Goal: Task Accomplishment & Management: Manage account settings

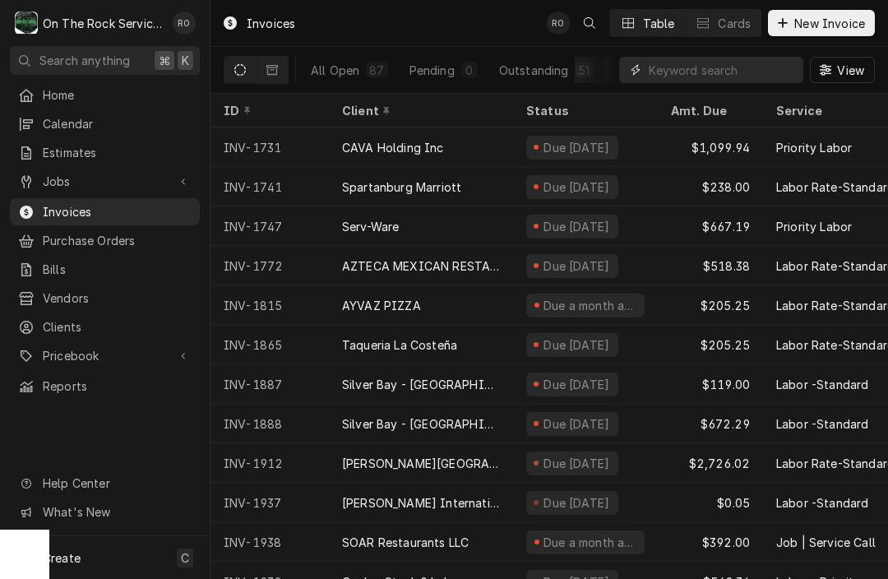
click at [723, 72] on input "Dynamic Content Wrapper" at bounding box center [722, 70] width 146 height 26
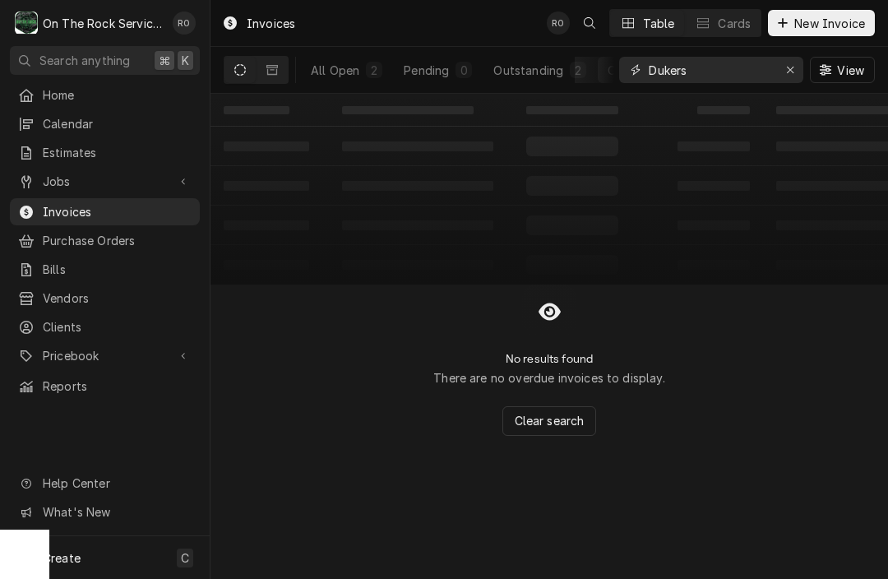
type input "Dukers"
click at [236, 67] on icon "Dynamic Content Wrapper" at bounding box center [240, 70] width 12 height 12
click at [792, 67] on icon "Erase input" at bounding box center [790, 70] width 7 height 7
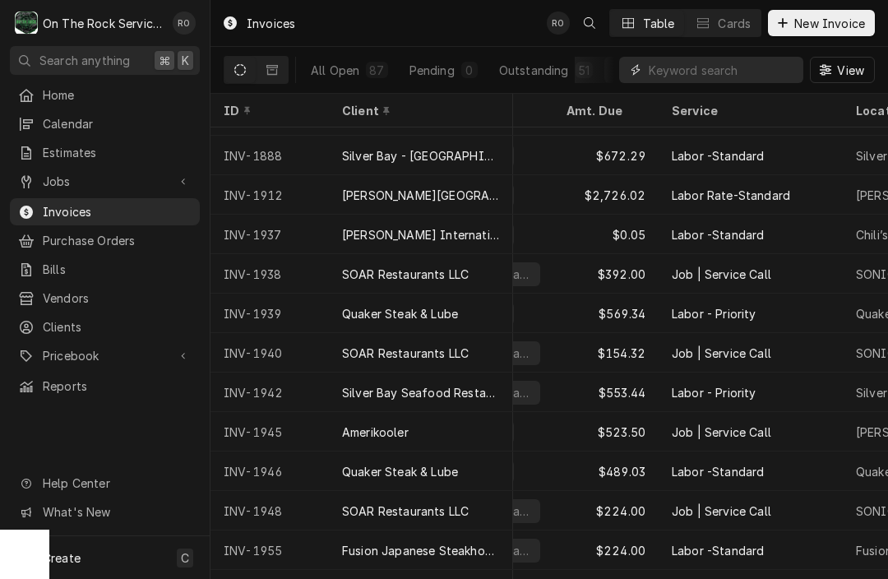
scroll to position [268, 104]
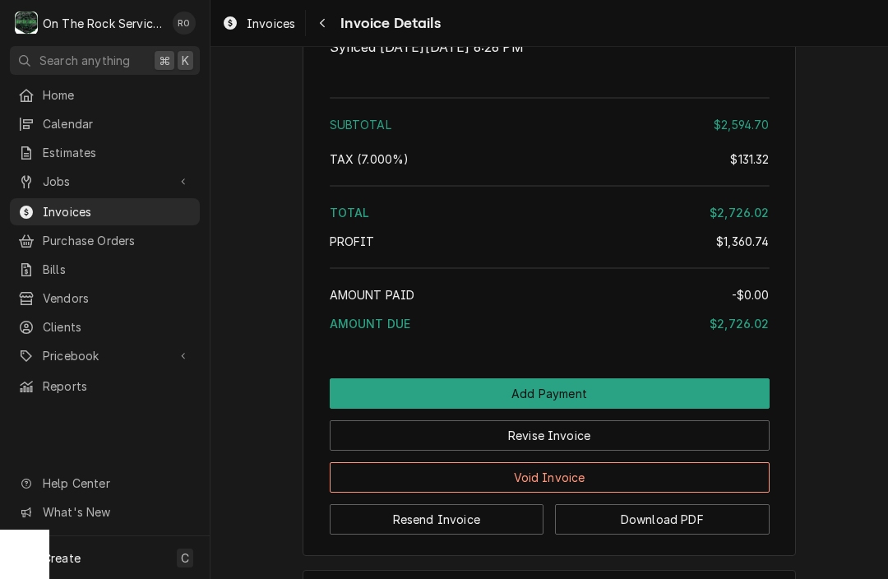
scroll to position [3900, 0]
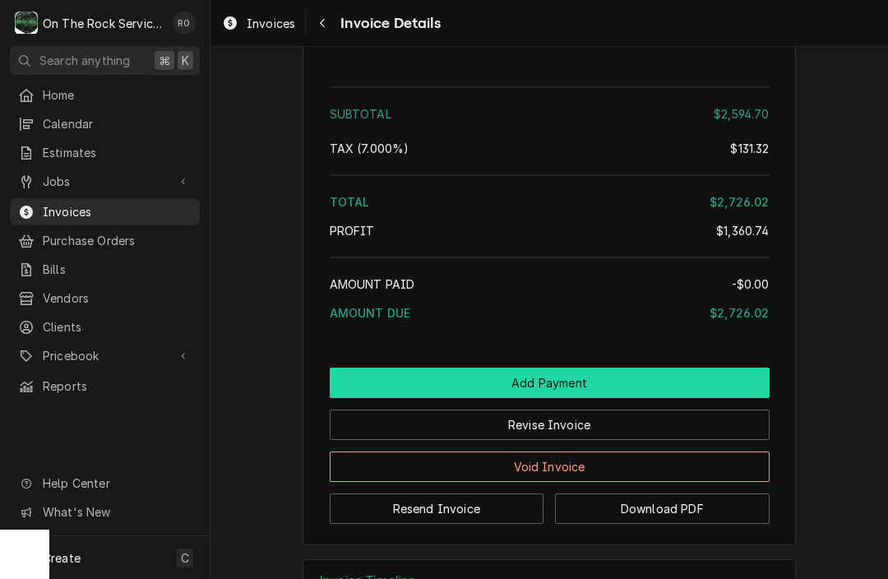
click at [531, 379] on button "Add Payment" at bounding box center [550, 382] width 440 height 30
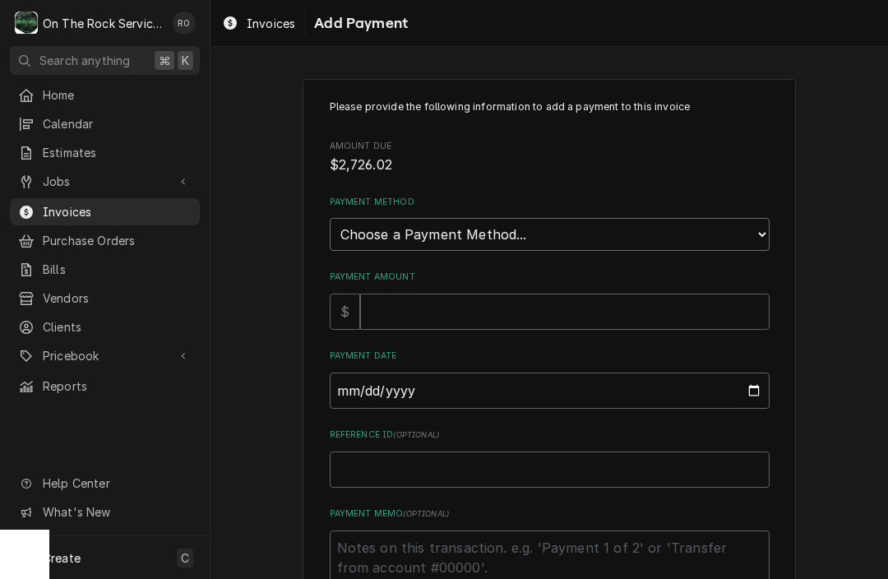
select select "2"
click at [503, 293] on input "Payment Amount" at bounding box center [564, 311] width 409 height 36
type textarea "x"
type input "27"
type textarea "x"
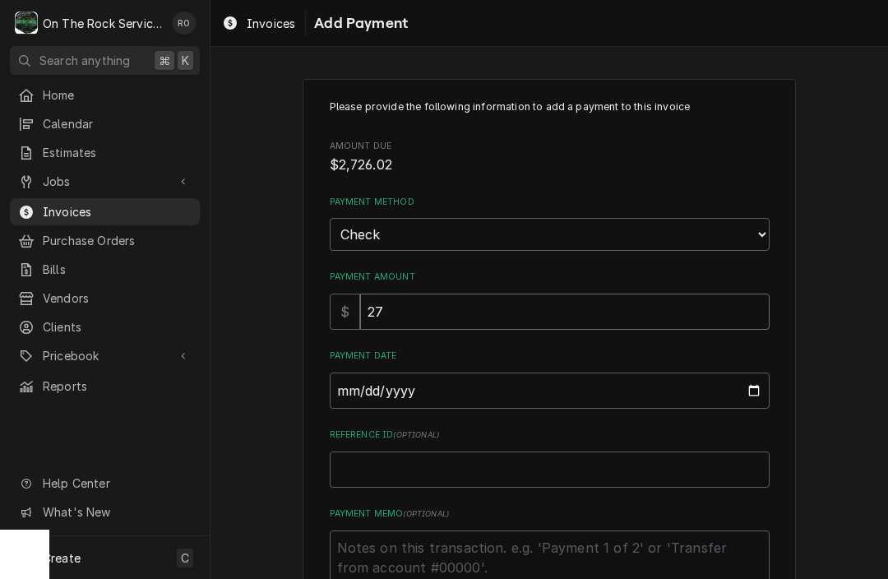
type input "272"
type textarea "x"
type input "2726"
type textarea "x"
type input "2726.0"
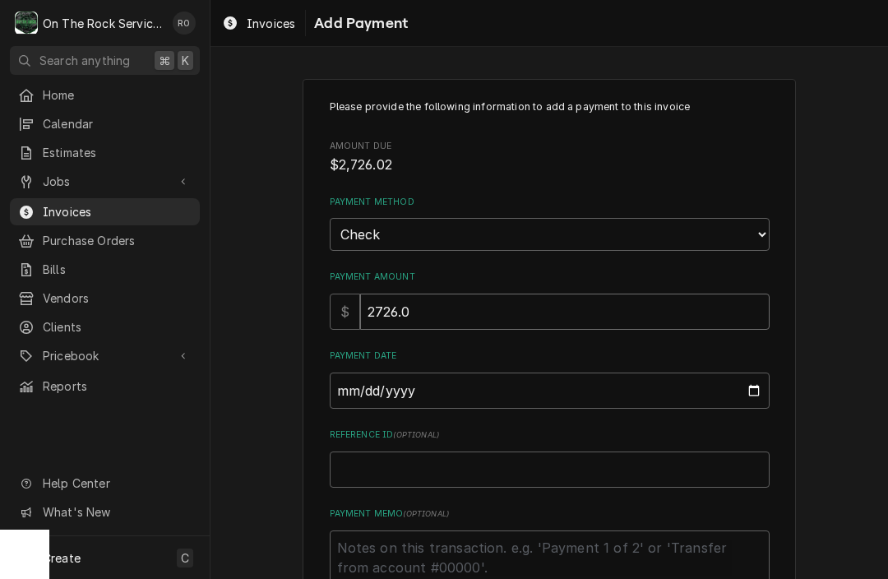
type textarea "x"
type input "2726.02"
type input "2025-09-16"
type textarea "x"
click at [485, 385] on input "2025-09-16" at bounding box center [550, 390] width 440 height 36
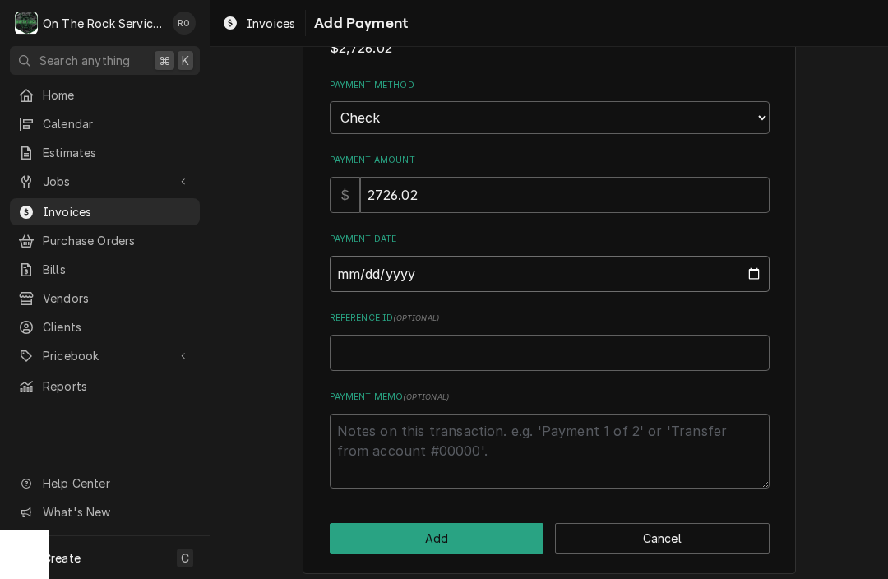
scroll to position [116, 0]
click at [398, 273] on input "2025-09-16" at bounding box center [550, 275] width 440 height 36
type input "2025-09-15"
click at [566, 423] on textarea "Payment Memo ( optional )" at bounding box center [550, 451] width 440 height 75
type textarea "x"
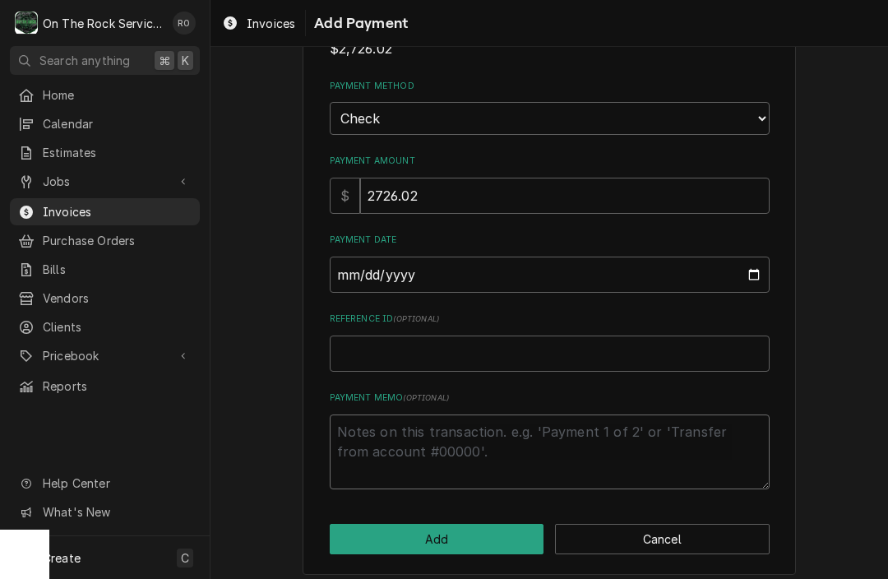
type textarea "C"
type textarea "x"
type textarea "CH"
type textarea "x"
type textarea "CHE"
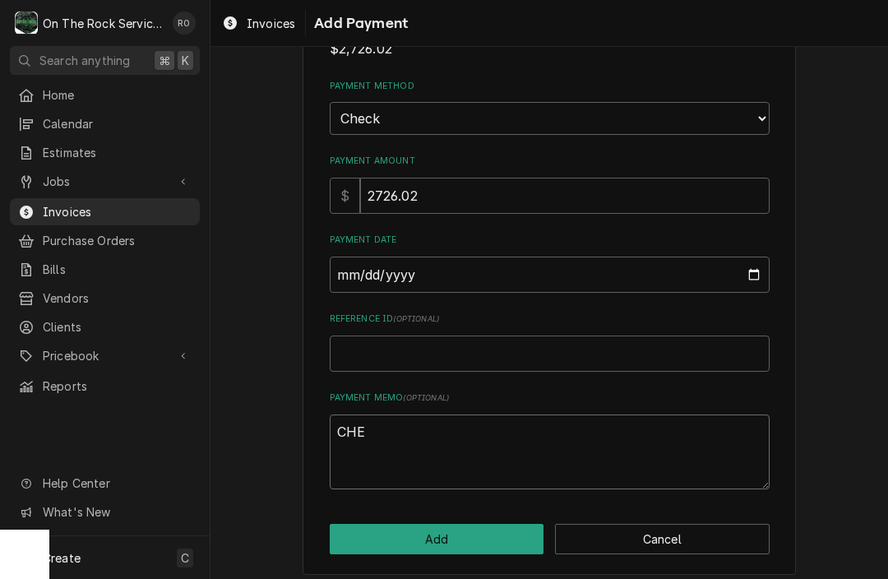
type textarea "x"
type textarea "CHEC"
type textarea "x"
type textarea "CHECK"
type textarea "x"
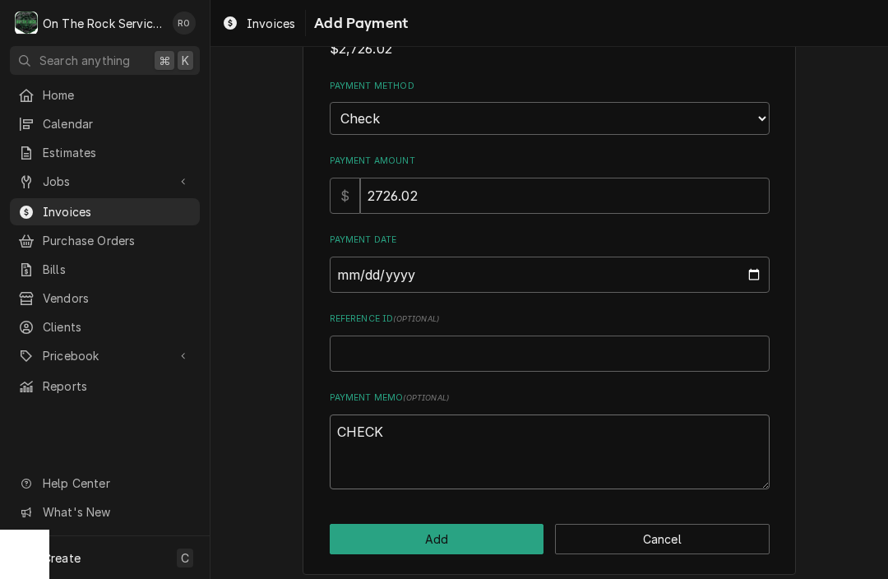
type textarea "CHECK#"
type textarea "x"
type textarea "CHECK#"
type textarea "x"
type textarea "CHECK# 4"
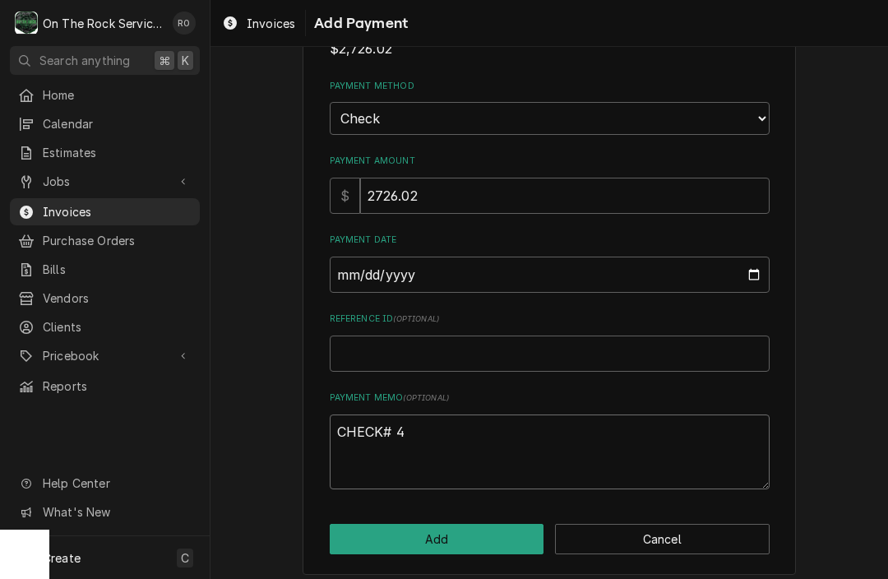
type textarea "x"
type textarea "CHECK# 40"
type textarea "x"
type textarea "CHECK# 405"
type textarea "x"
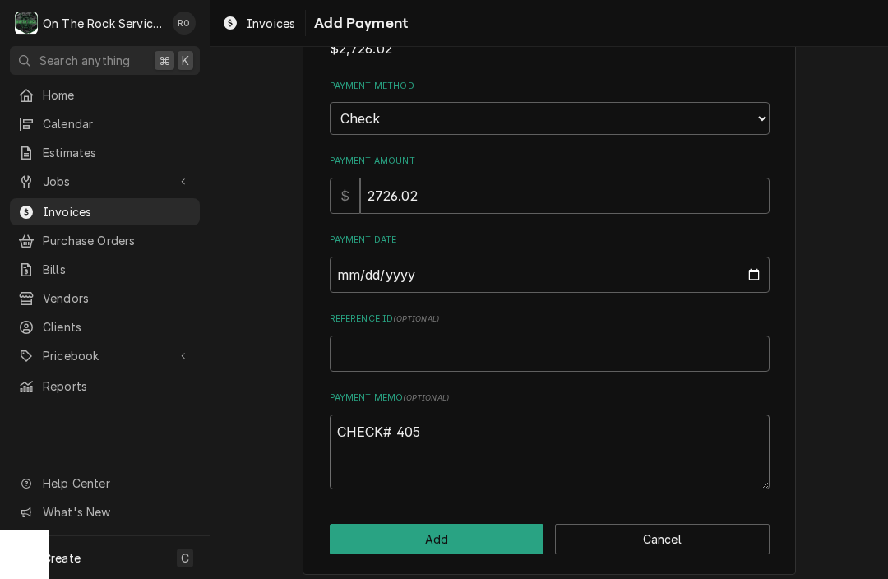
type textarea "CHECK# 4055"
type textarea "x"
type textarea "CHECK# 40552"
type textarea "x"
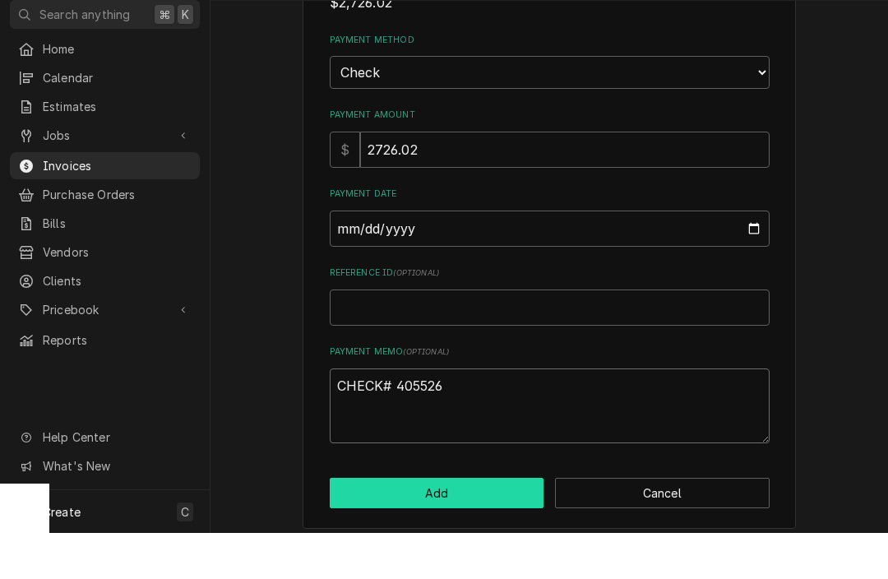
type textarea "CHECK# 405526"
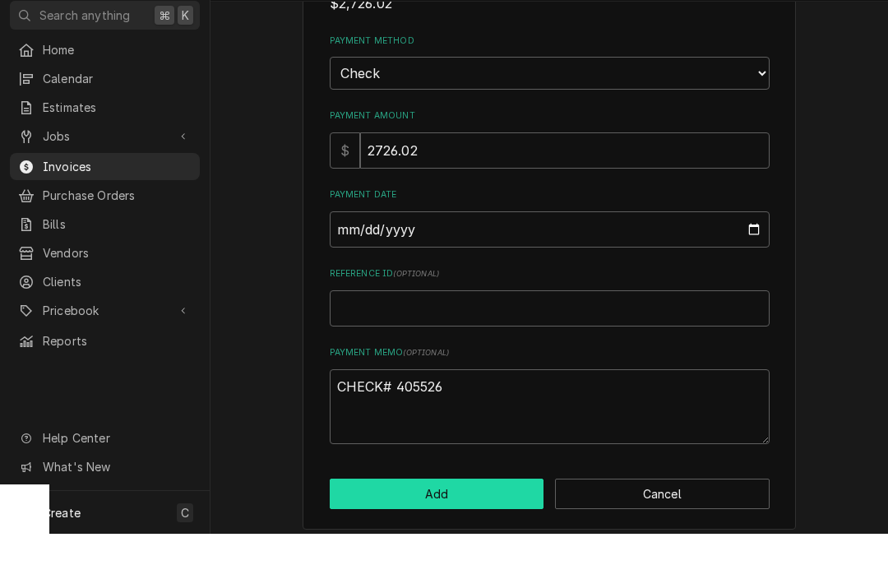
click at [497, 524] on button "Add" at bounding box center [437, 539] width 215 height 30
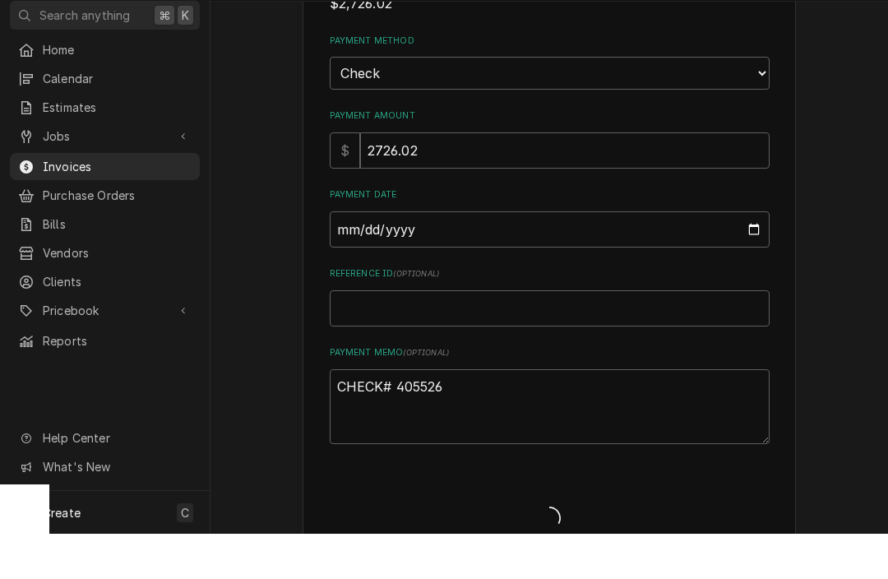
scroll to position [0, 0]
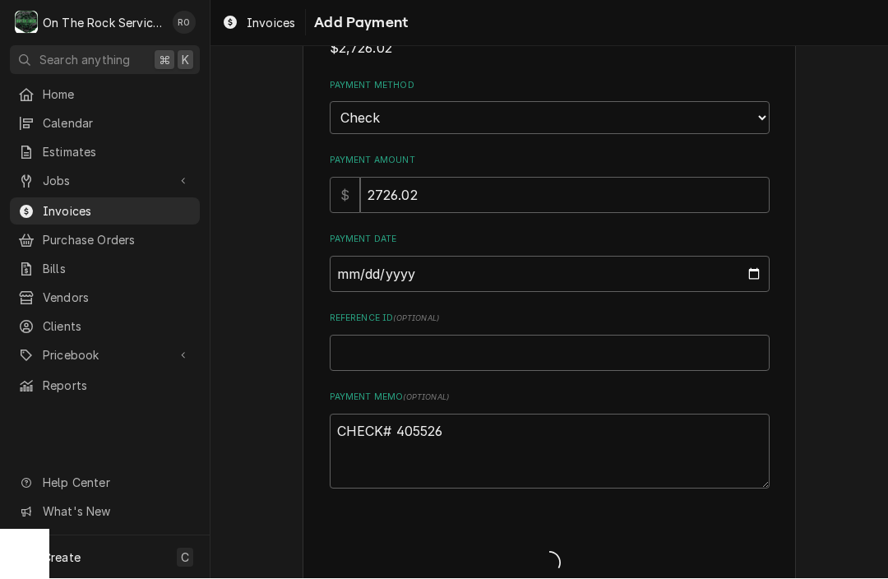
type textarea "x"
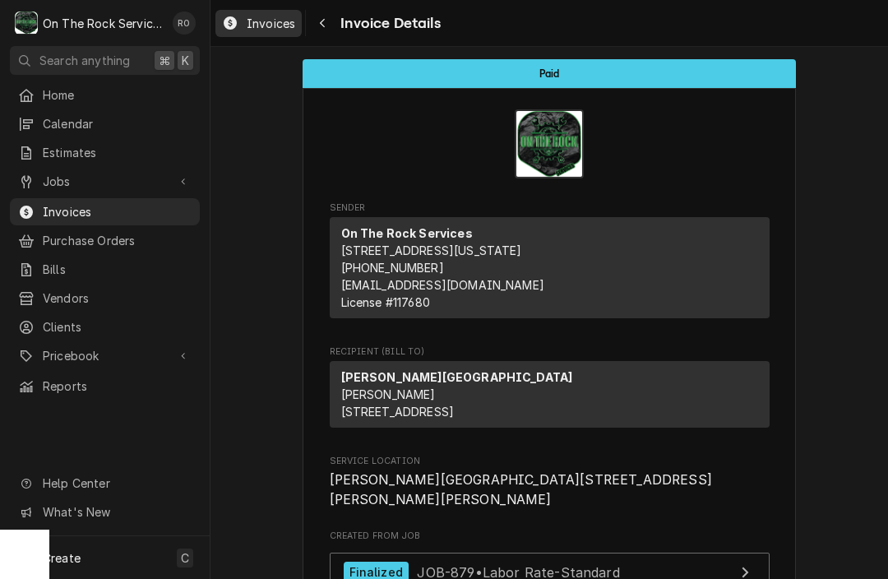
click at [267, 22] on span "Invoices" at bounding box center [271, 23] width 49 height 17
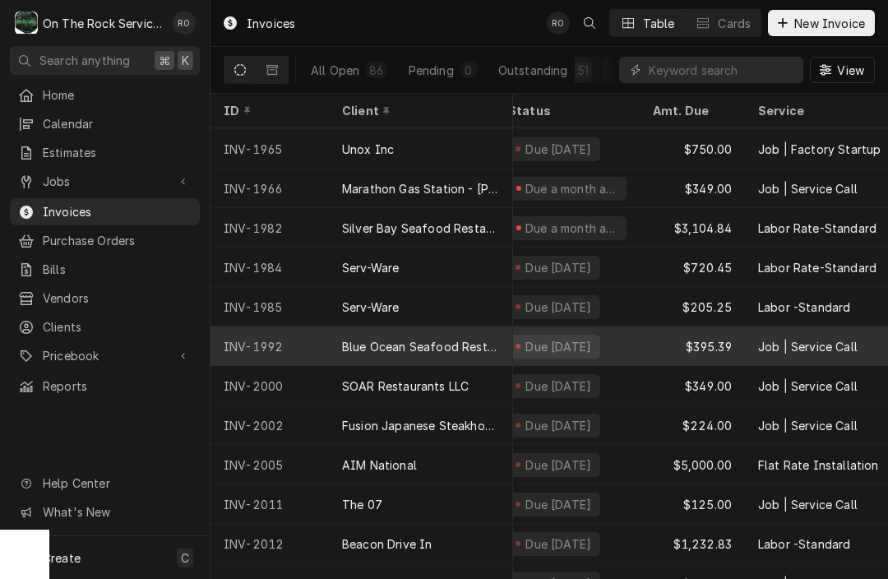
scroll to position [788, 18]
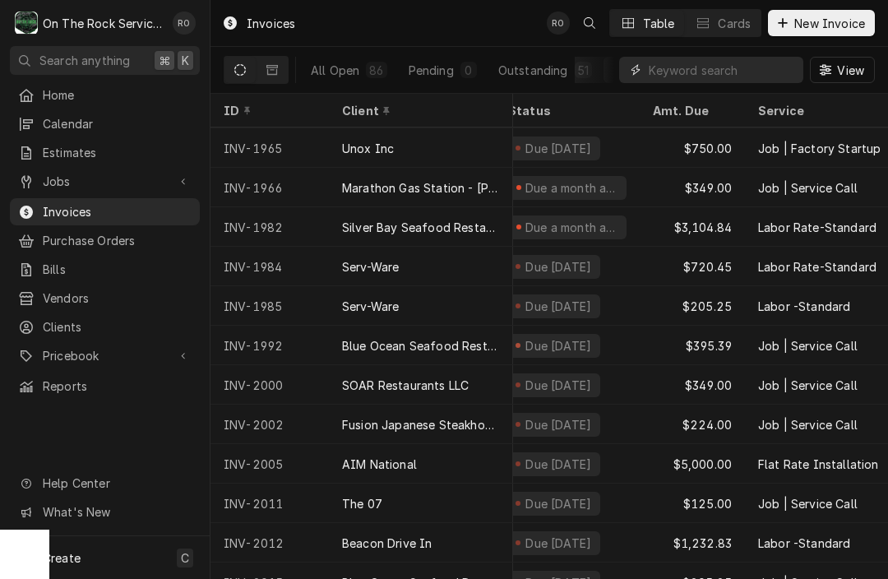
click at [687, 69] on input "Dynamic Content Wrapper" at bounding box center [722, 70] width 146 height 26
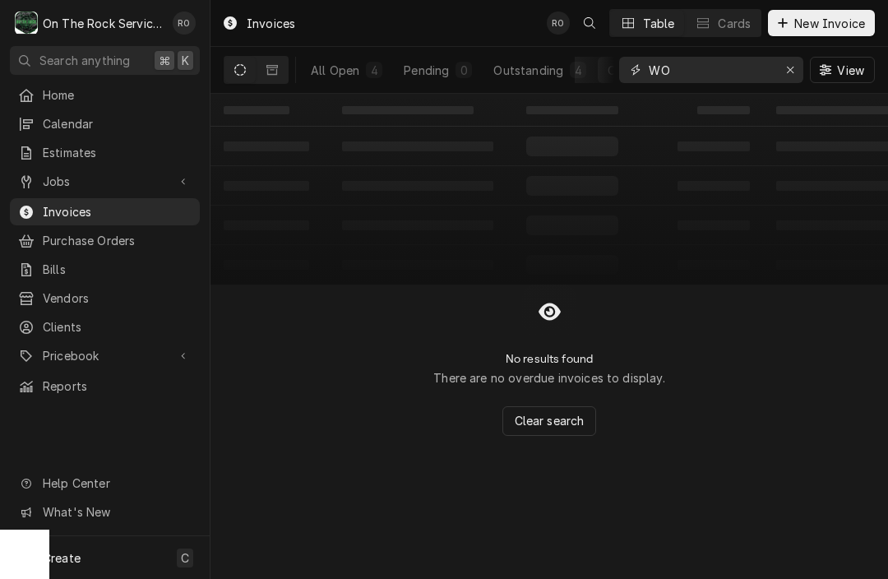
type input "W"
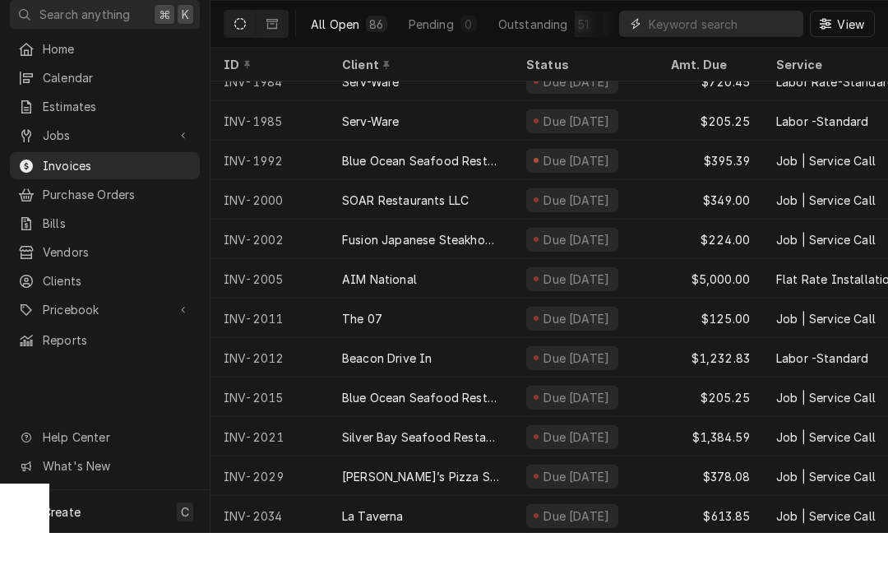
scroll to position [1, 0]
